Goal: Task Accomplishment & Management: Manage account settings

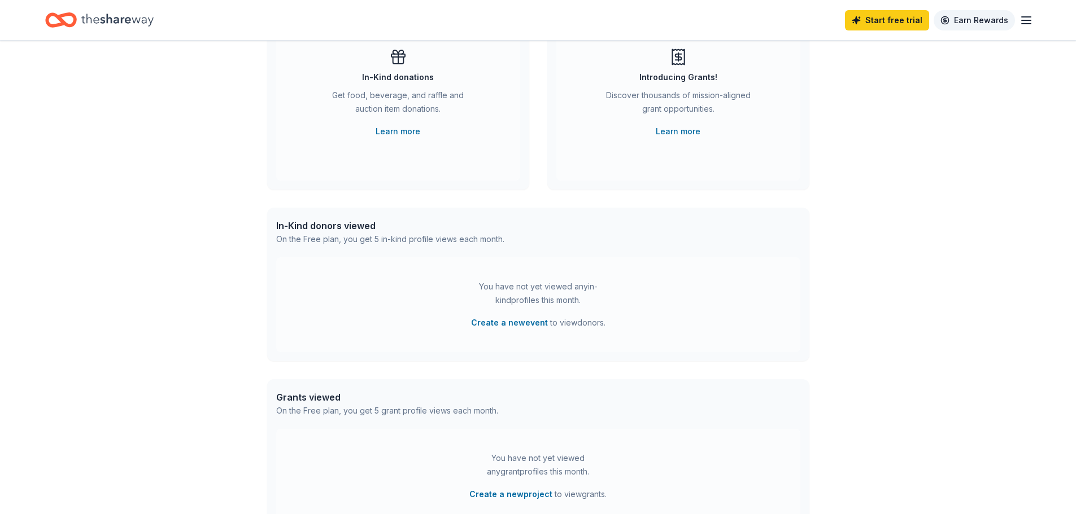
scroll to position [113, 0]
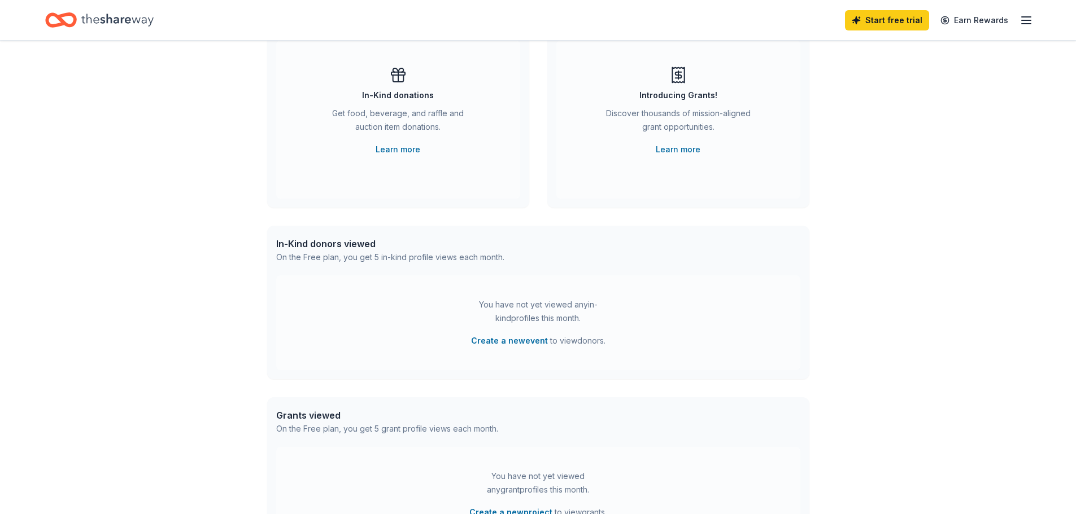
click at [1022, 18] on icon "button" at bounding box center [1026, 21] width 14 height 14
click at [903, 87] on link "Account" at bounding box center [891, 87] width 36 height 11
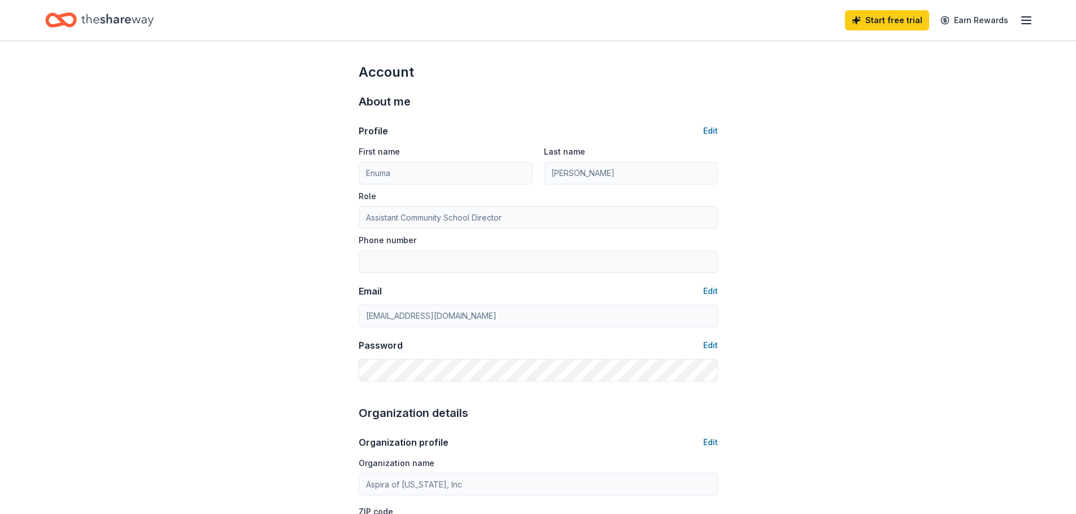
click at [1025, 20] on line "button" at bounding box center [1025, 20] width 9 height 0
click at [891, 141] on span "Billing Free" at bounding box center [900, 142] width 55 height 14
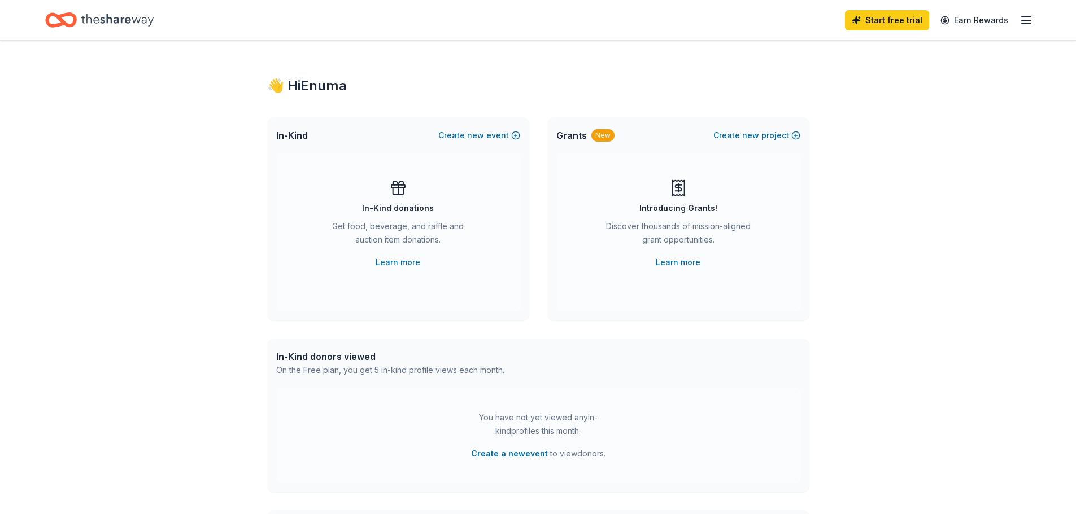
click at [1016, 21] on div "Start free trial Earn Rewards" at bounding box center [939, 20] width 188 height 27
click at [1020, 20] on icon "button" at bounding box center [1026, 21] width 14 height 14
click at [897, 86] on link "Account" at bounding box center [891, 87] width 36 height 11
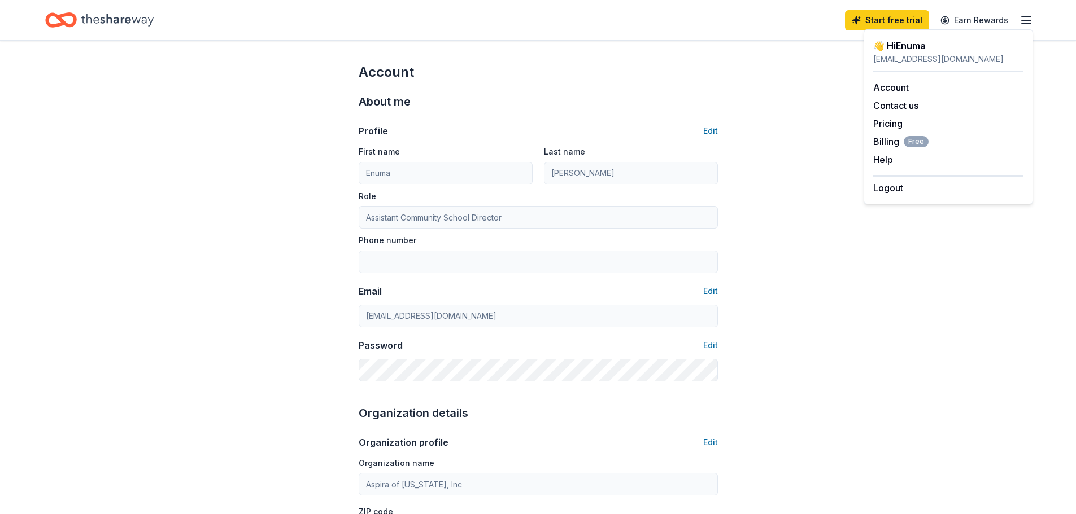
click at [141, 23] on icon "Home" at bounding box center [117, 19] width 72 height 23
